Goal: Information Seeking & Learning: Learn about a topic

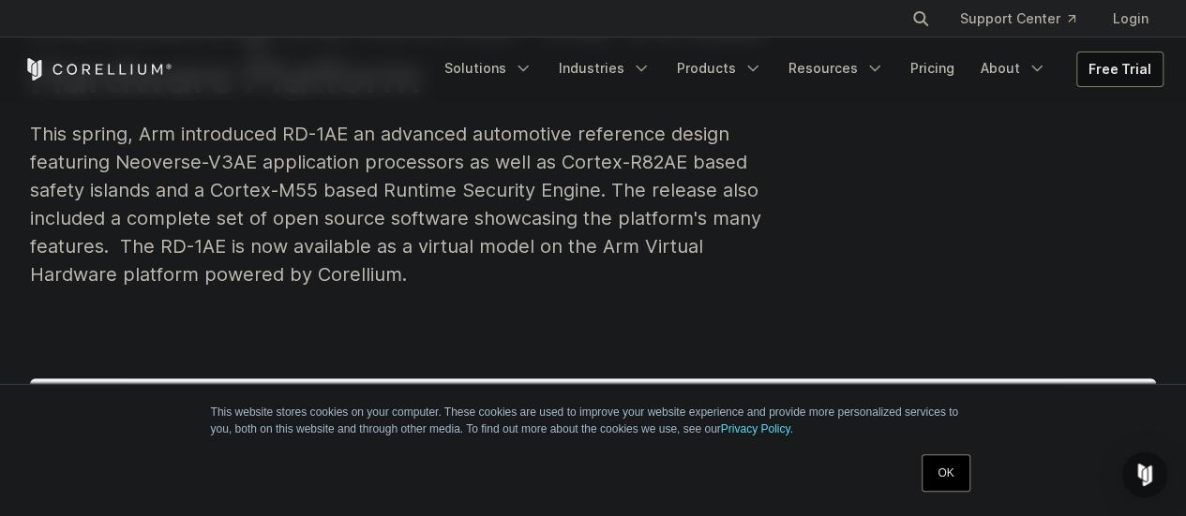
scroll to position [94, 0]
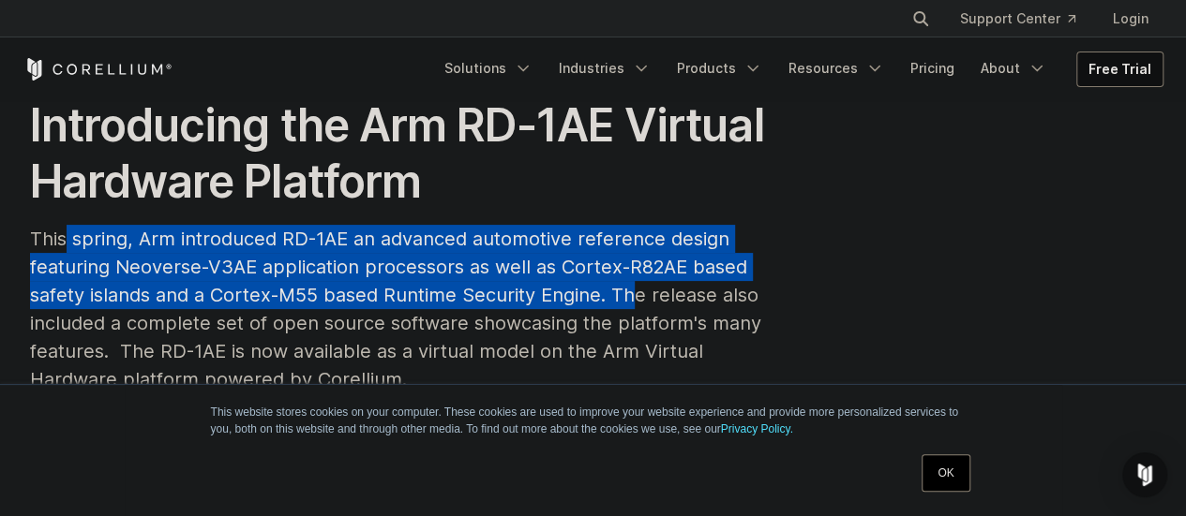
drag, startPoint x: 67, startPoint y: 232, endPoint x: 647, endPoint y: 306, distance: 584.1
click at [645, 306] on div "This spring, Arm introduced RD-1AE an advanced automotive reference design feat…" at bounding box center [405, 309] width 750 height 169
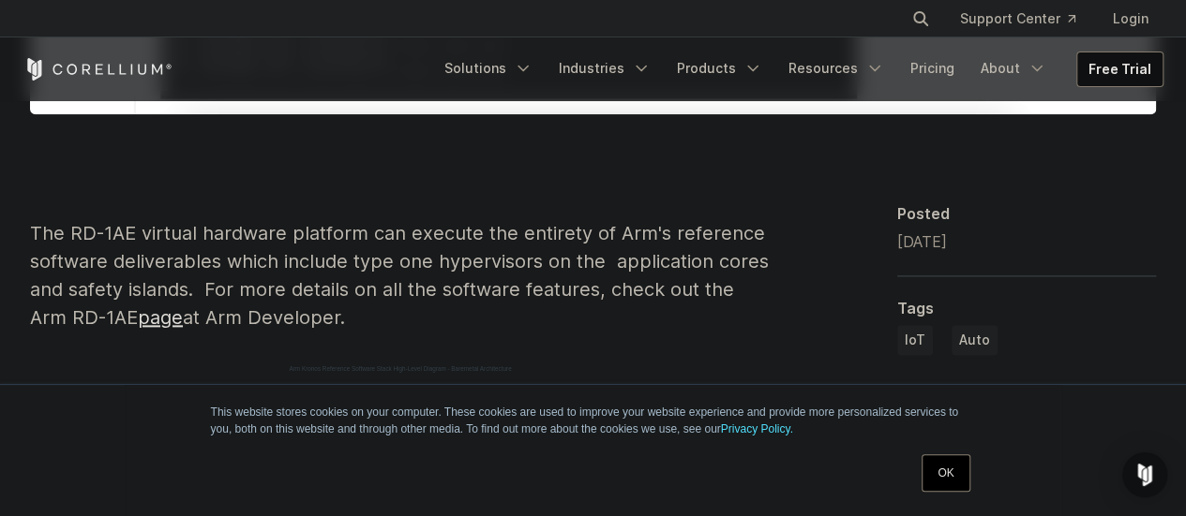
scroll to position [1125, 0]
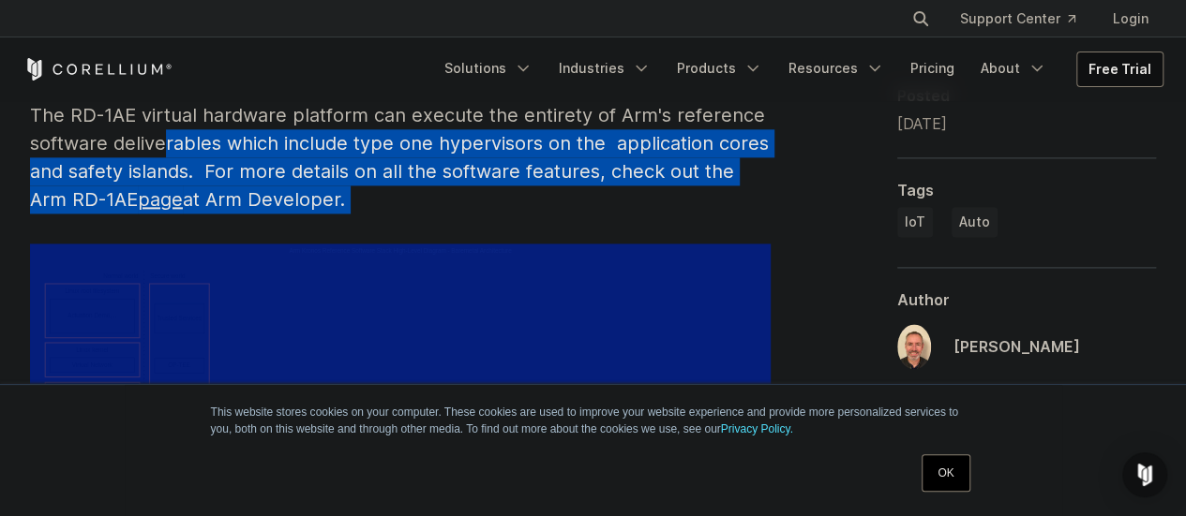
drag, startPoint x: 162, startPoint y: 145, endPoint x: 609, endPoint y: 230, distance: 455.0
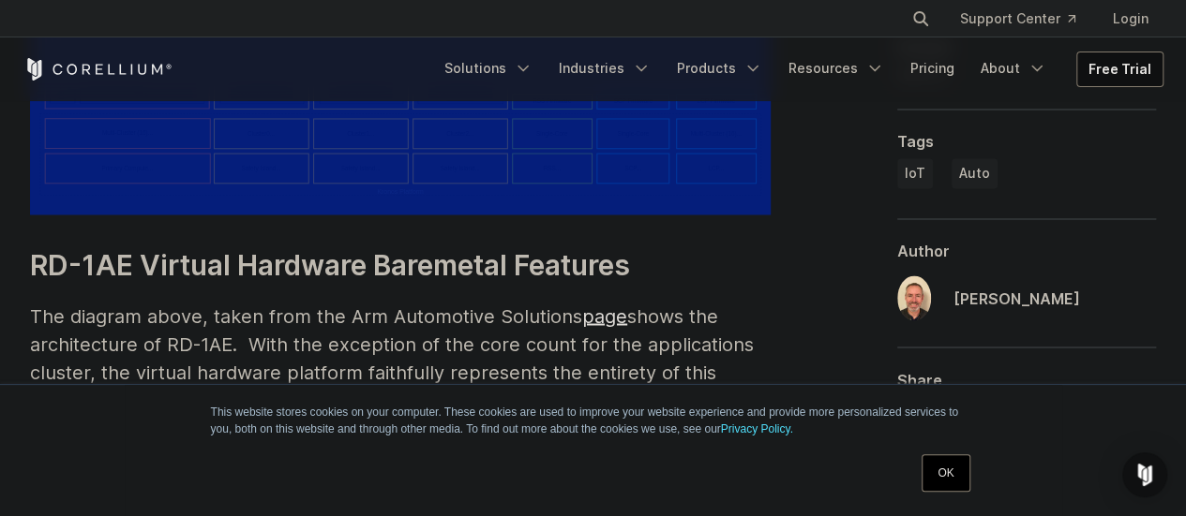
scroll to position [1593, 0]
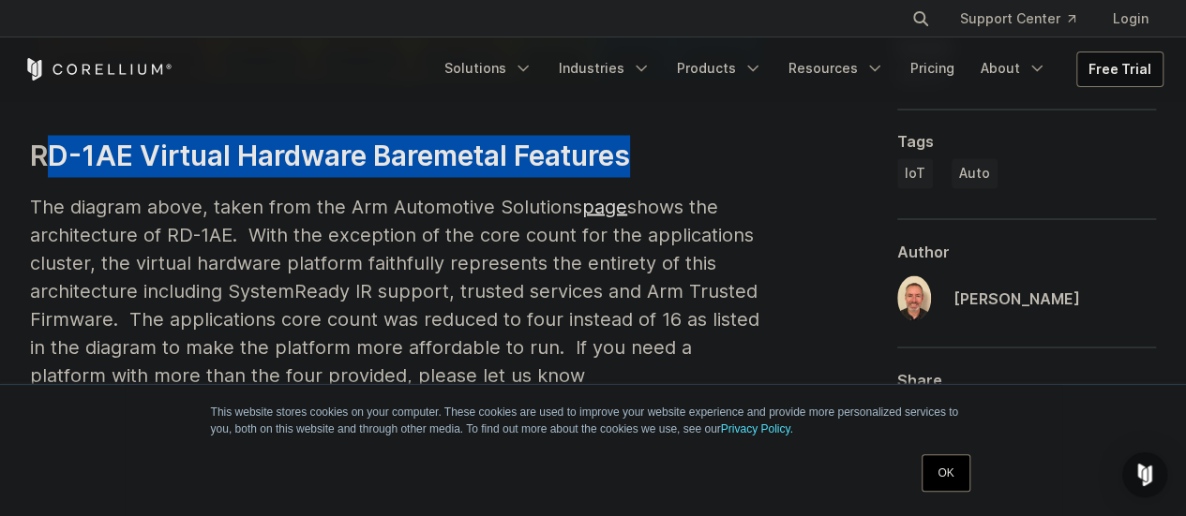
drag, startPoint x: 68, startPoint y: 155, endPoint x: 695, endPoint y: 175, distance: 626.5
click at [695, 175] on h3 "RD-1AE Virtual Hardware Baremetal Features" at bounding box center [400, 156] width 740 height 42
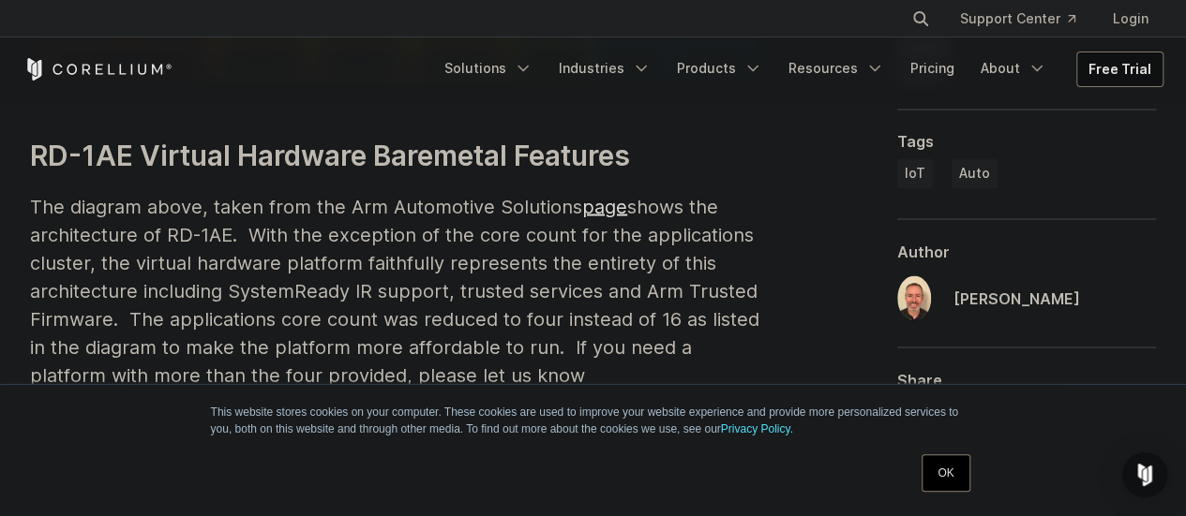
click at [362, 236] on p "The diagram above, taken from the Arm Automotive Solutions page shows the archi…" at bounding box center [400, 304] width 740 height 225
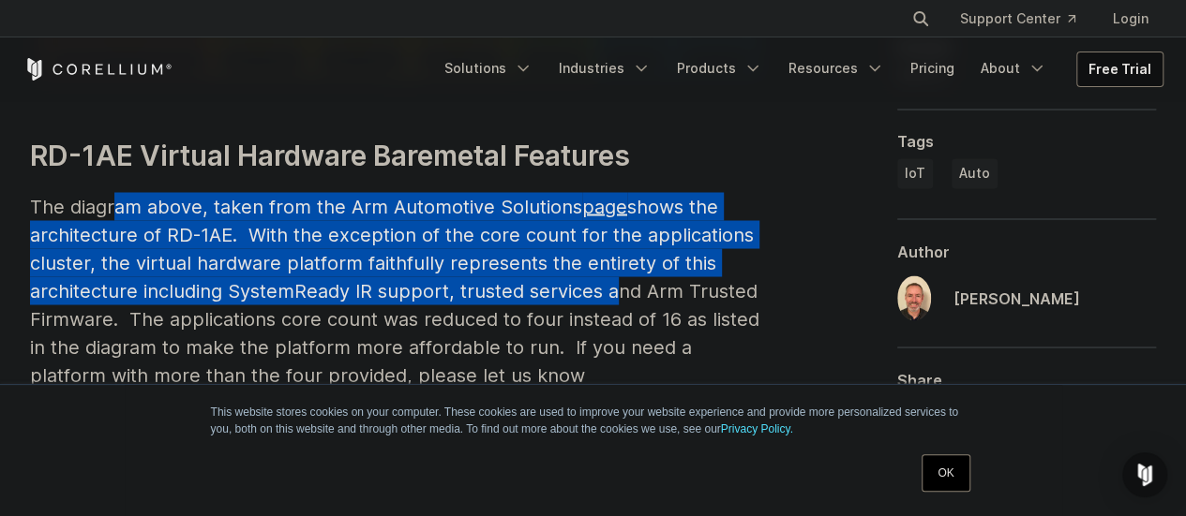
drag, startPoint x: 111, startPoint y: 190, endPoint x: 654, endPoint y: 299, distance: 554.4
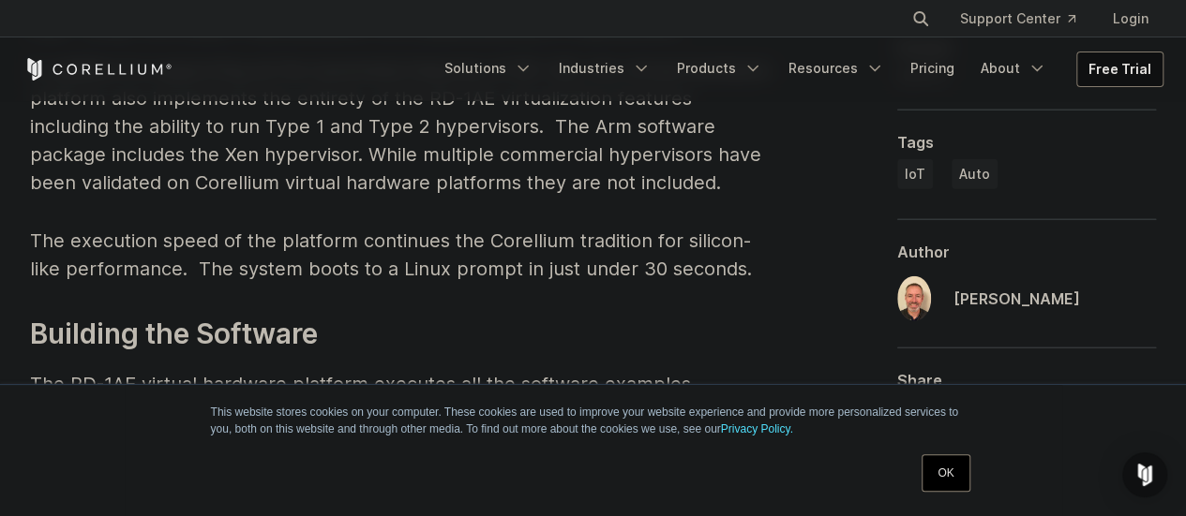
scroll to position [2531, 0]
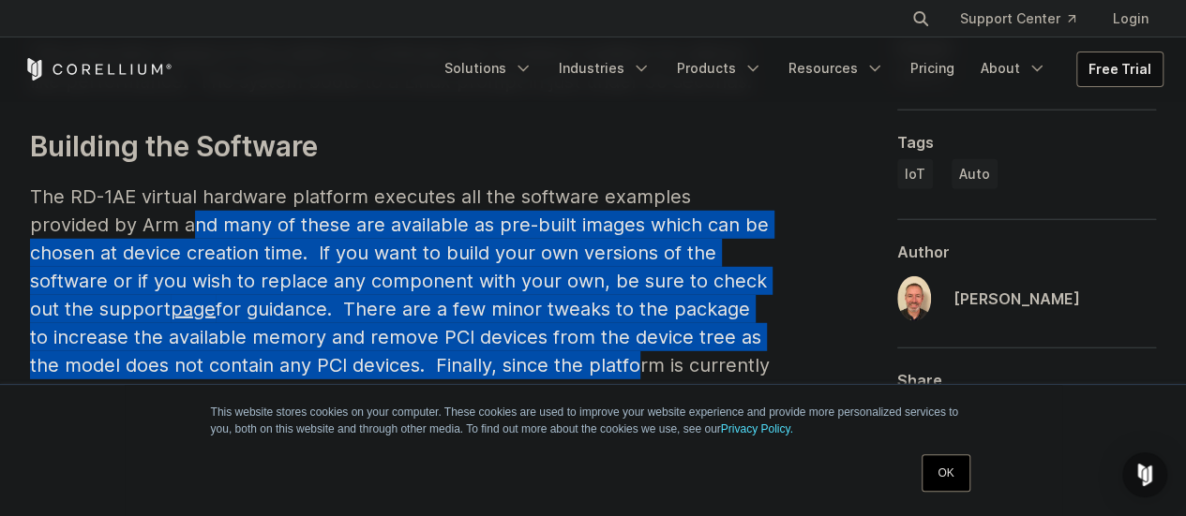
drag, startPoint x: 108, startPoint y: 187, endPoint x: 603, endPoint y: 324, distance: 513.7
click at [591, 325] on p "The RD-1AE virtual hardware platform executes all the software examples provide…" at bounding box center [400, 323] width 740 height 281
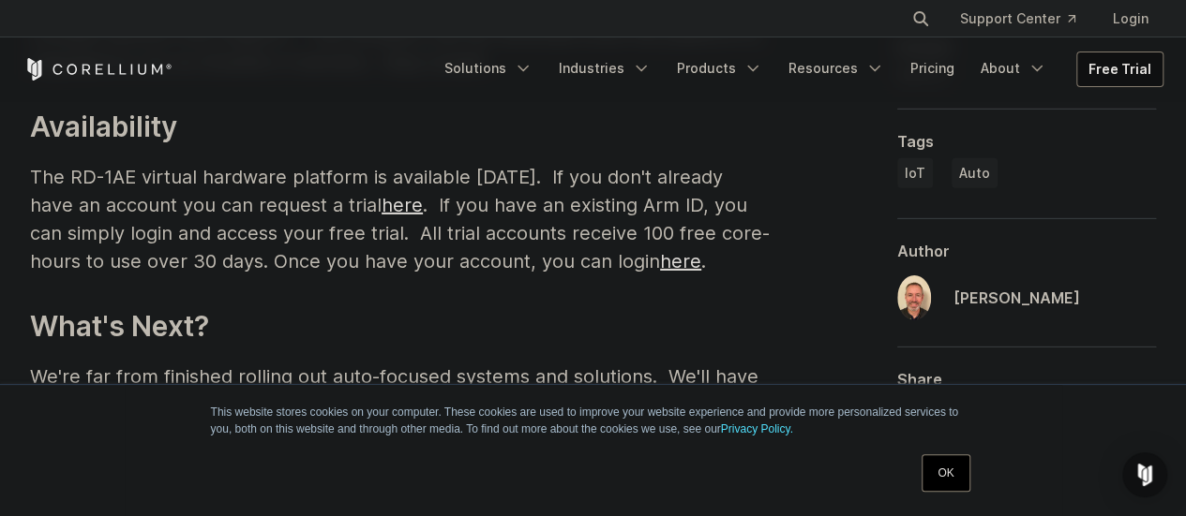
scroll to position [3093, 0]
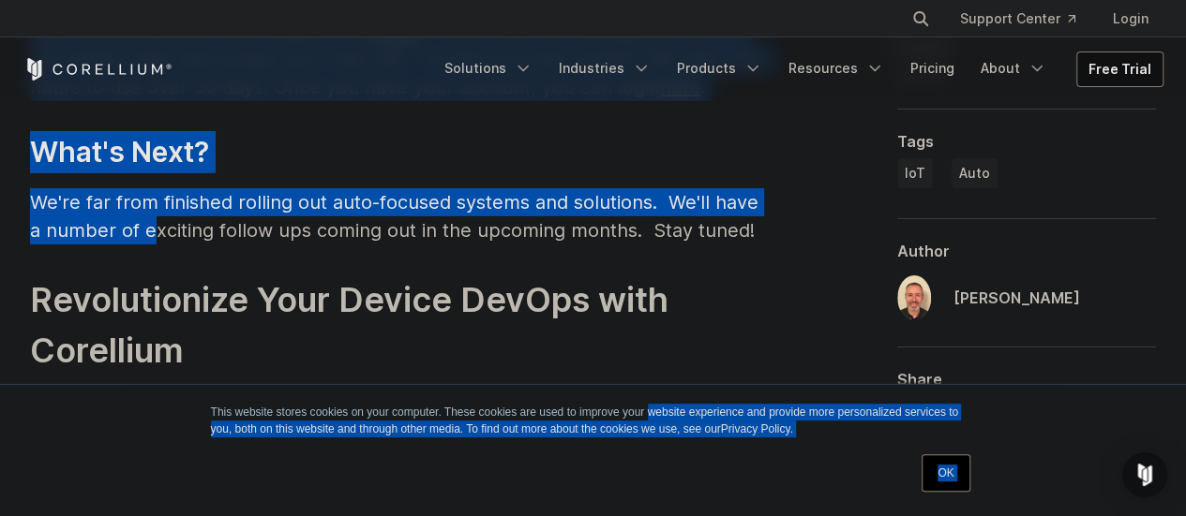
drag, startPoint x: 138, startPoint y: 190, endPoint x: 650, endPoint y: 397, distance: 553.0
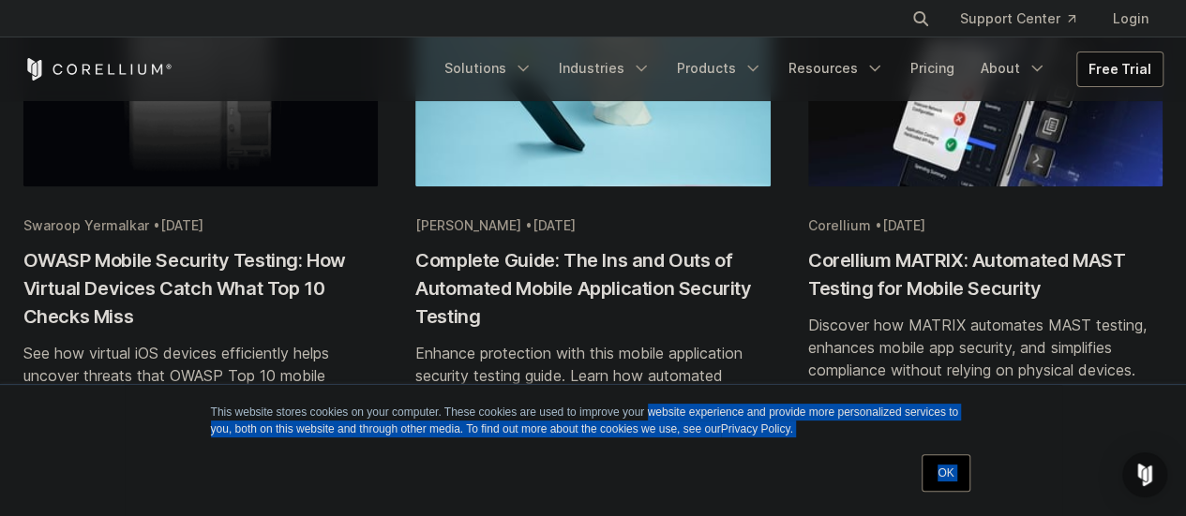
scroll to position [4124, 0]
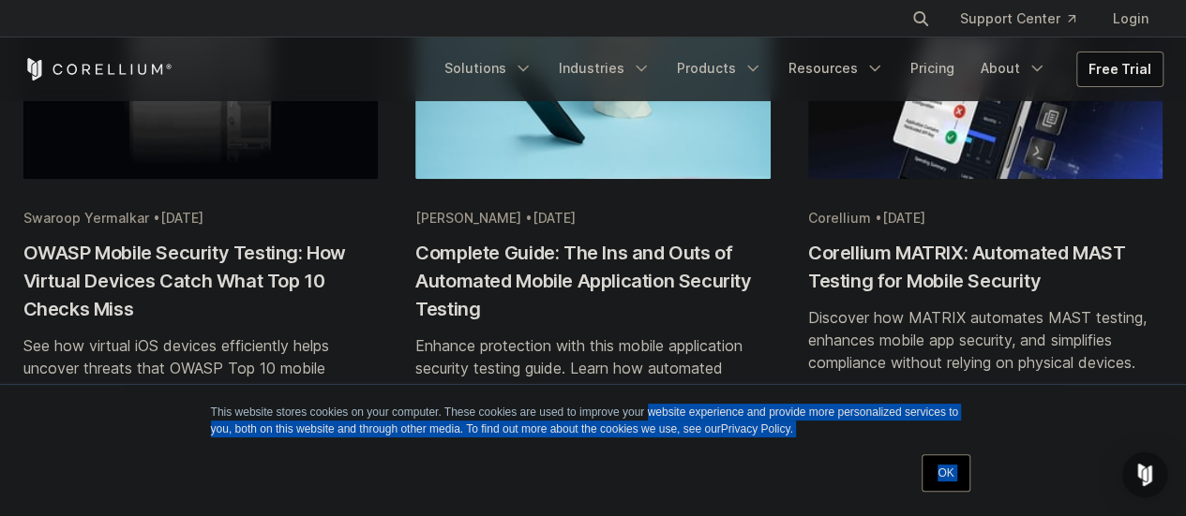
click at [943, 473] on link "OK" at bounding box center [945, 473] width 48 height 37
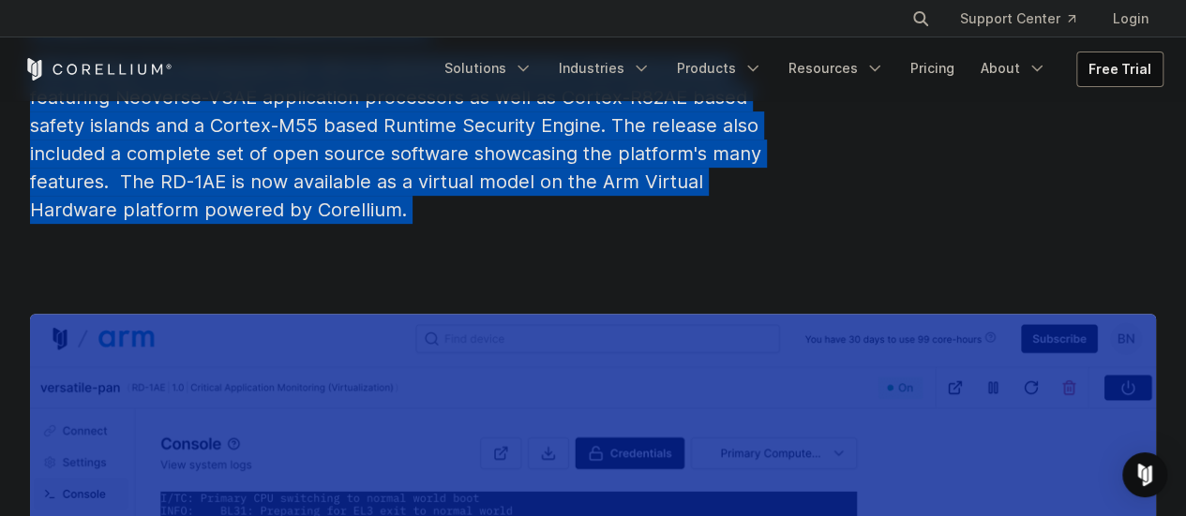
scroll to position [0, 0]
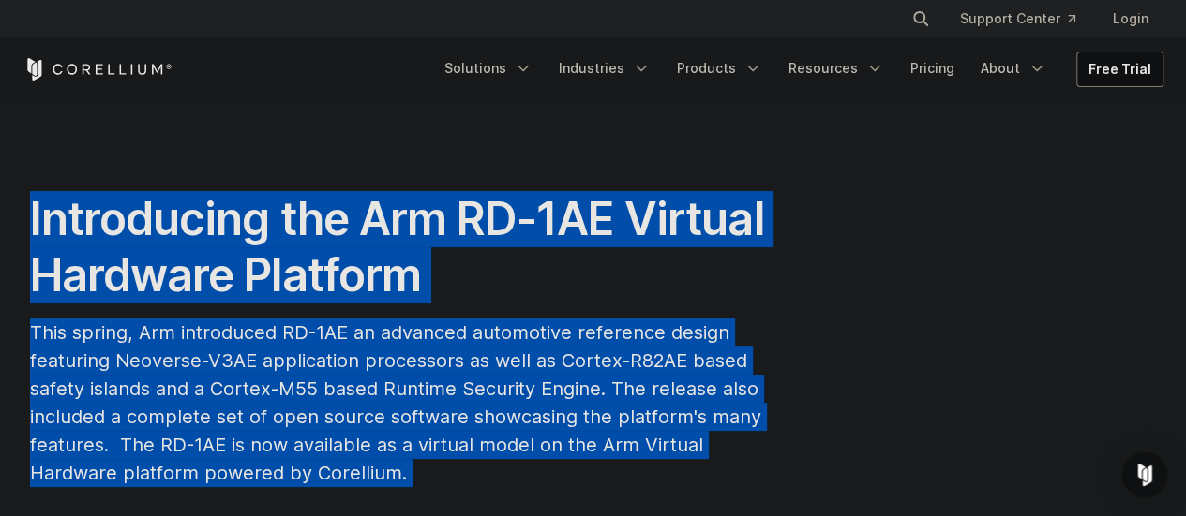
click at [704, 291] on h1 "Introducing the Arm RD-1AE Virtual Hardware Platform" at bounding box center [405, 247] width 750 height 112
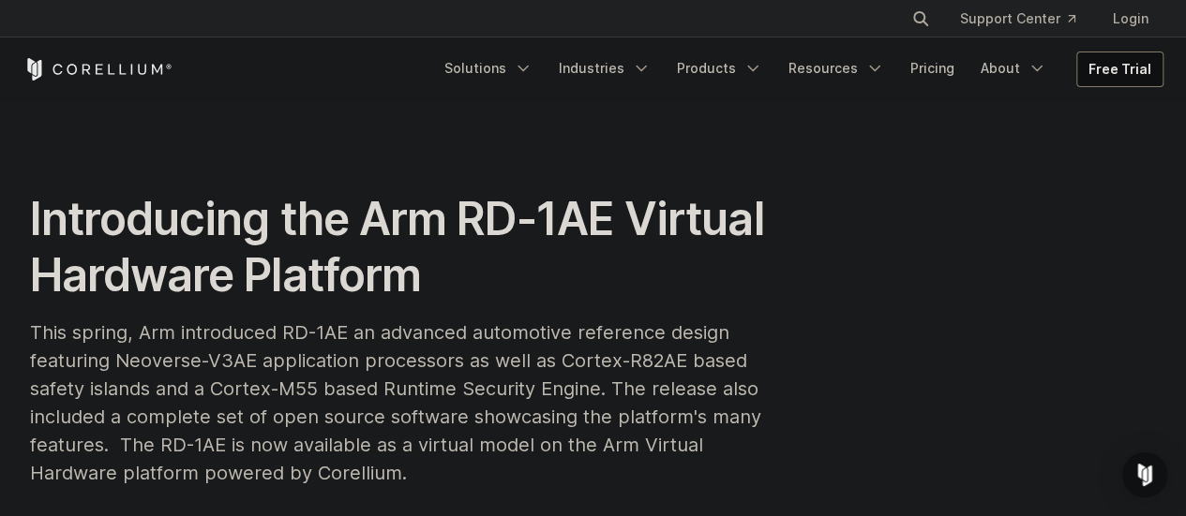
click at [774, 312] on div "Introducing the Arm RD-1AE Virtual Hardware Platform This spring, Arm introduce…" at bounding box center [405, 339] width 750 height 296
